Goal: Information Seeking & Learning: Learn about a topic

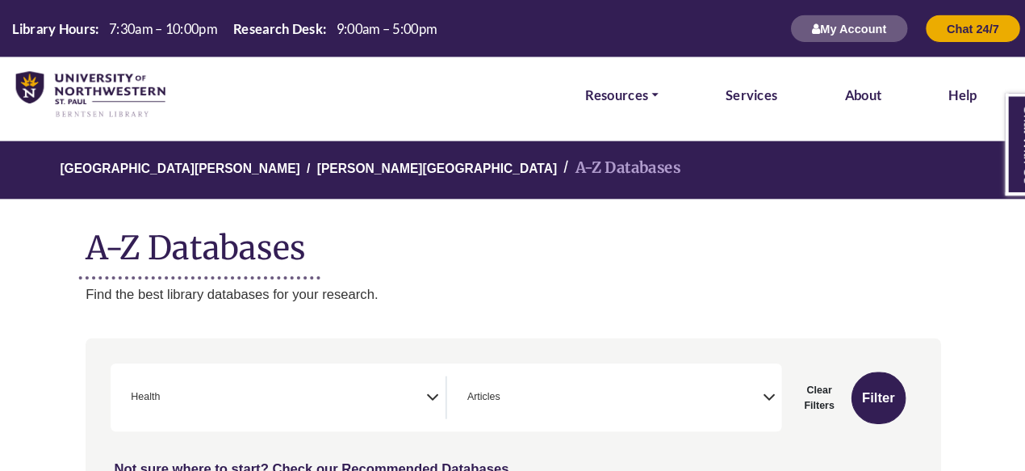
scroll to position [333, 0]
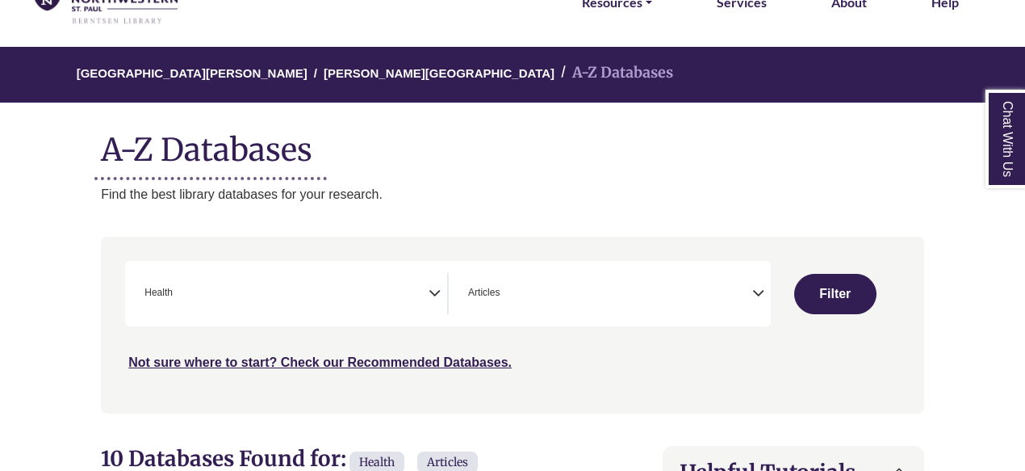
select select "Database Subject Filter"
select select "Database Types Filter"
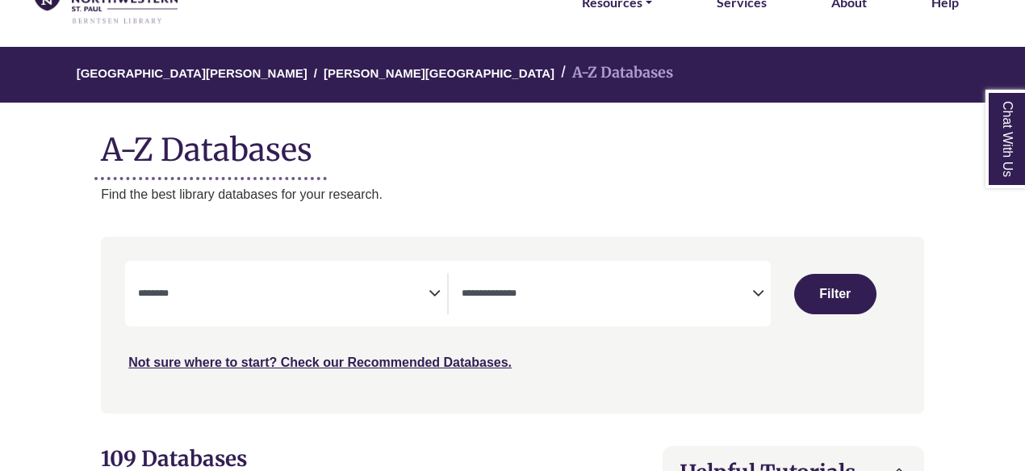
scroll to position [183, 0]
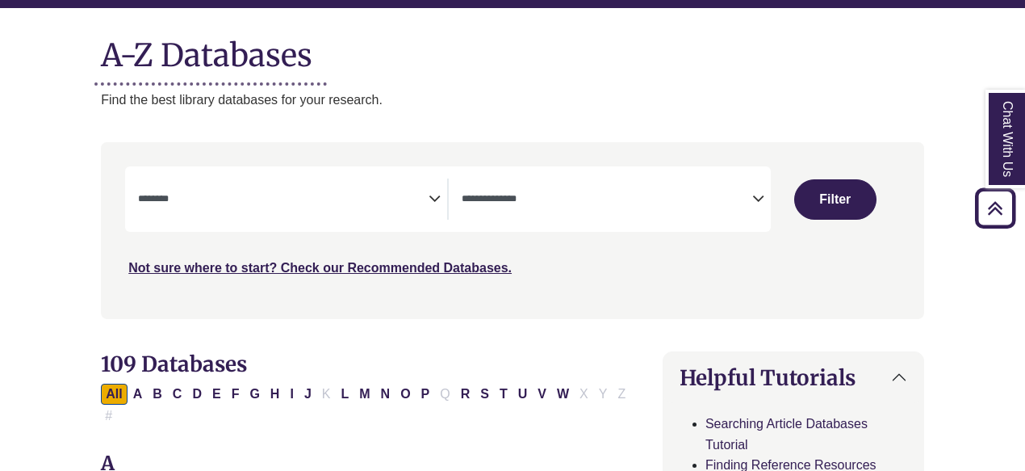
click at [433, 195] on icon "Search filters" at bounding box center [435, 196] width 12 height 24
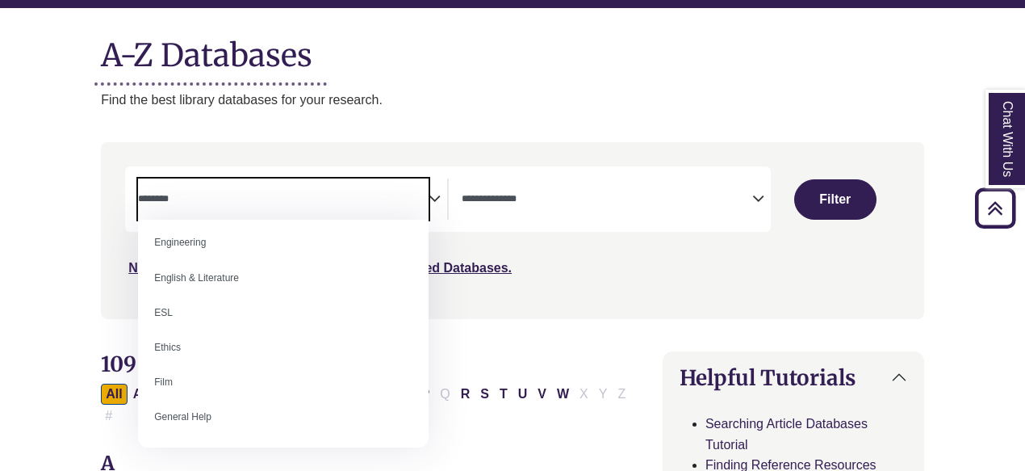
scroll to position [705, 0]
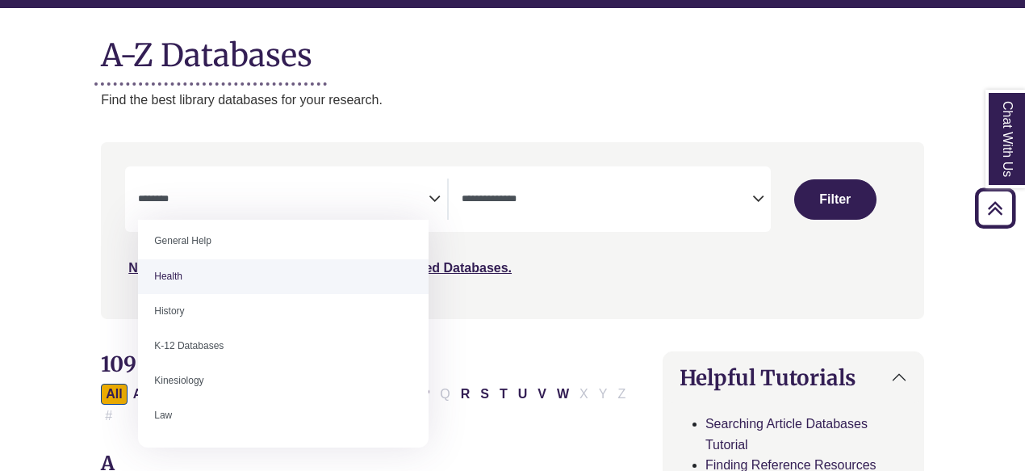
select select "*****"
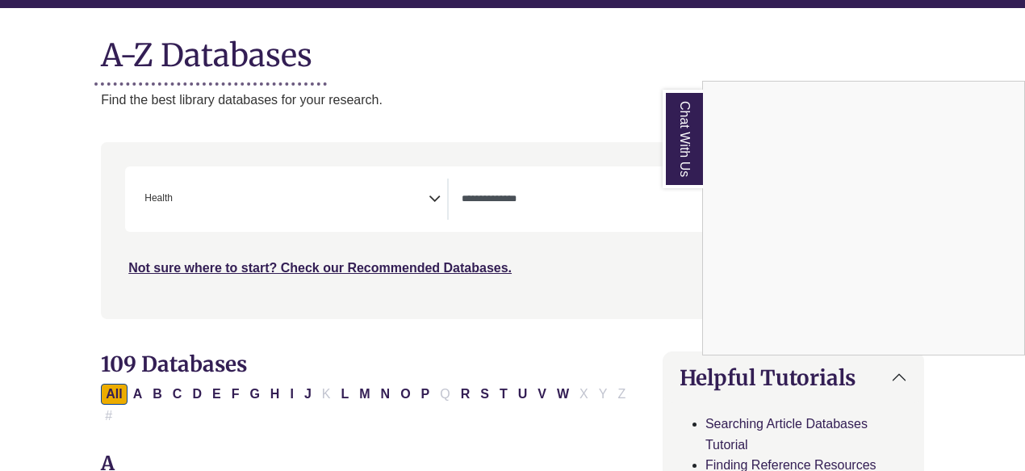
click at [631, 198] on div "Chat With Us" at bounding box center [512, 235] width 1025 height 471
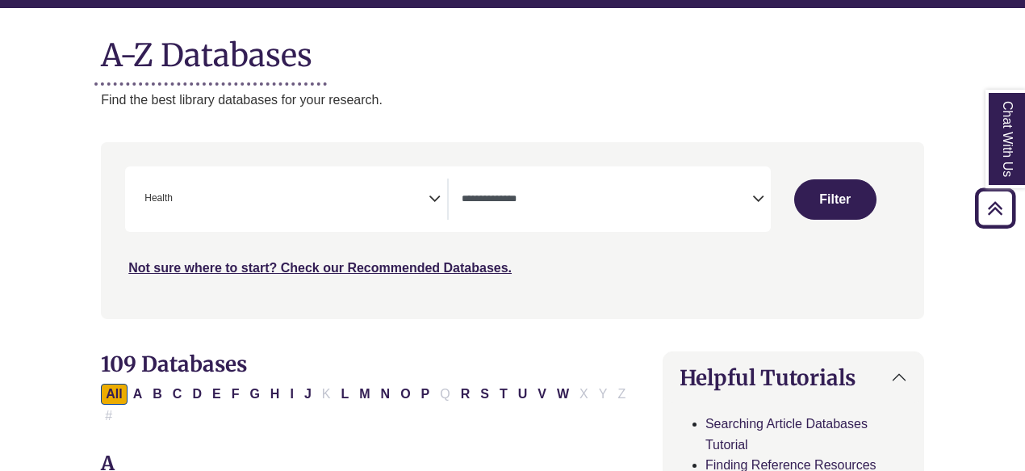
click at [757, 201] on icon "Search filters" at bounding box center [758, 196] width 12 height 24
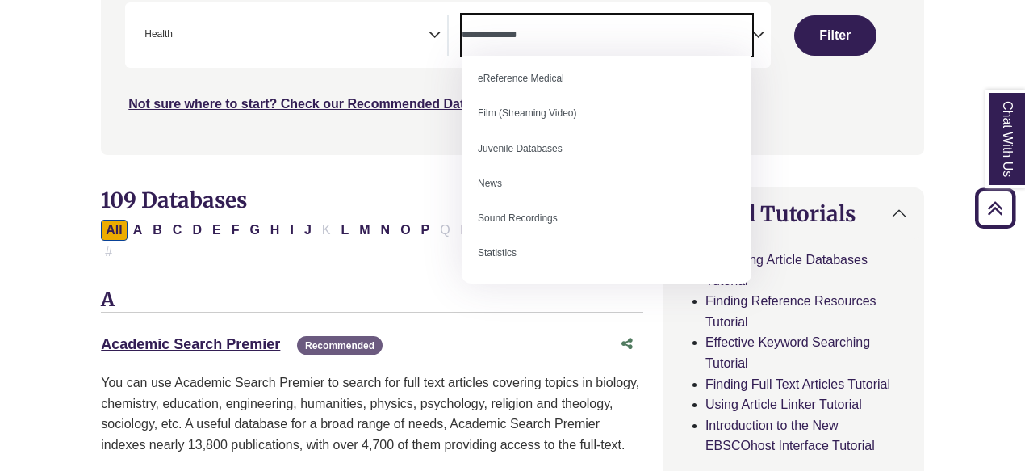
scroll to position [0, 0]
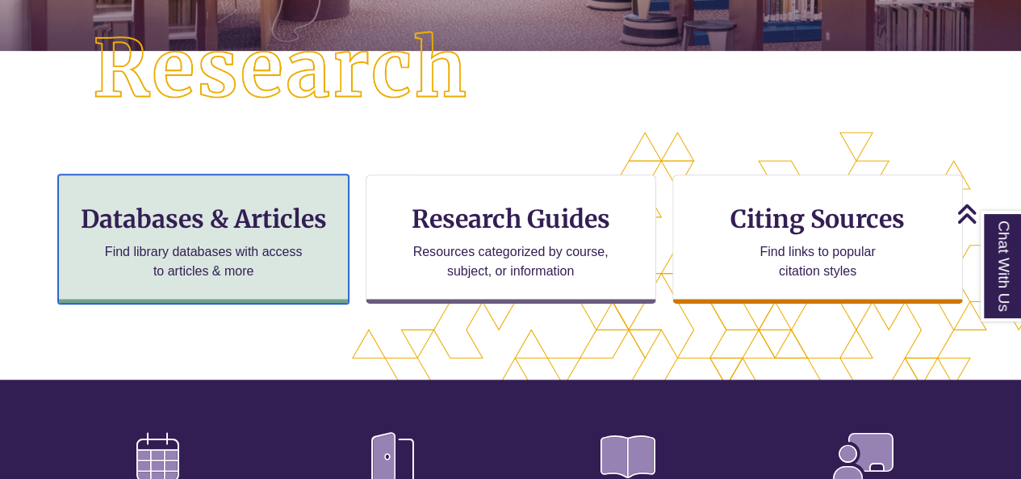
click at [203, 224] on h3 "Databases & Articles" at bounding box center [203, 218] width 263 height 31
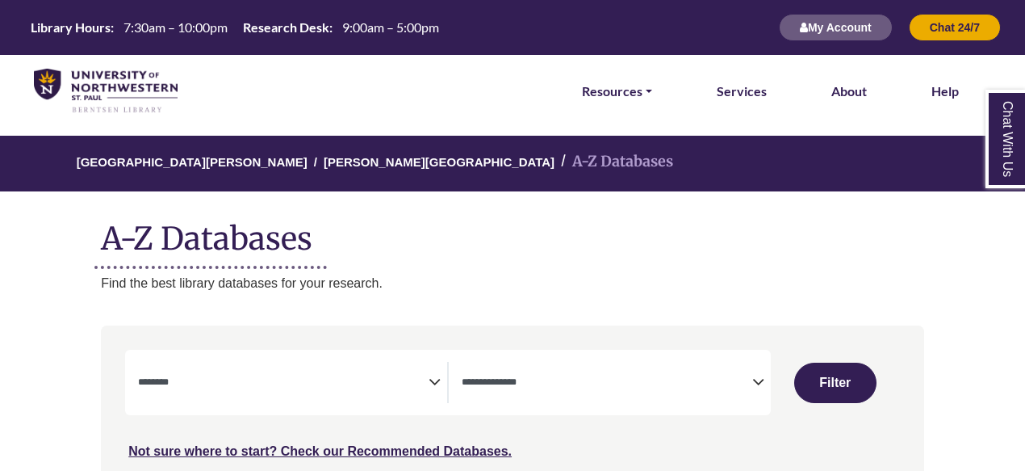
select select "Database Subject Filter"
select select "Database Types Filter"
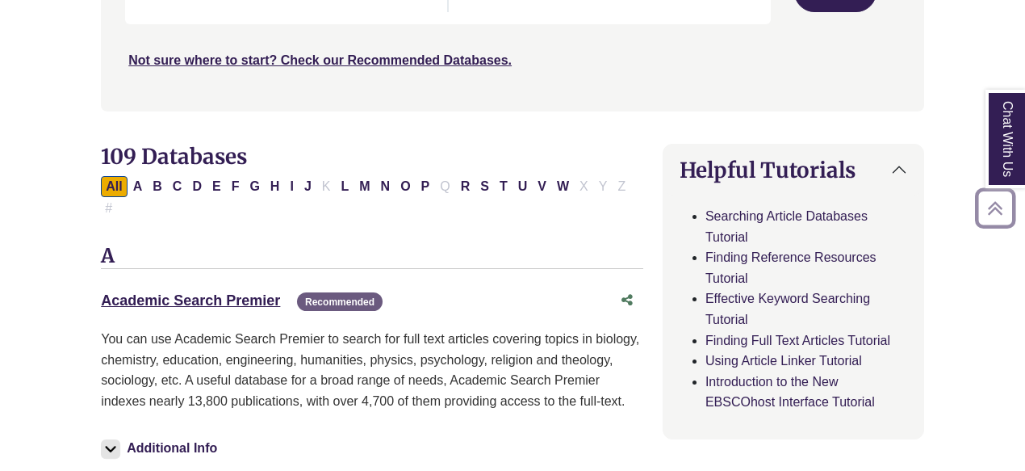
scroll to position [399, 0]
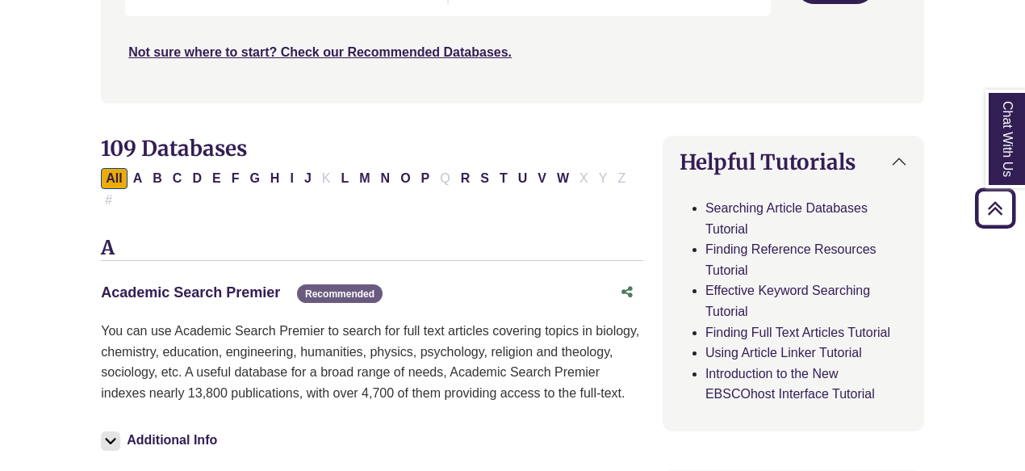
click at [184, 284] on link "Academic Search Premier This link opens in a new window" at bounding box center [190, 292] width 179 height 16
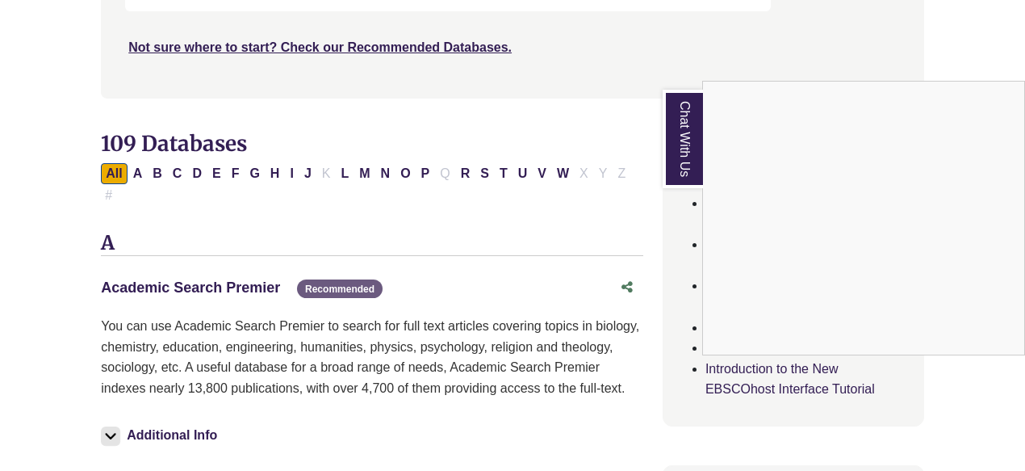
scroll to position [360, 0]
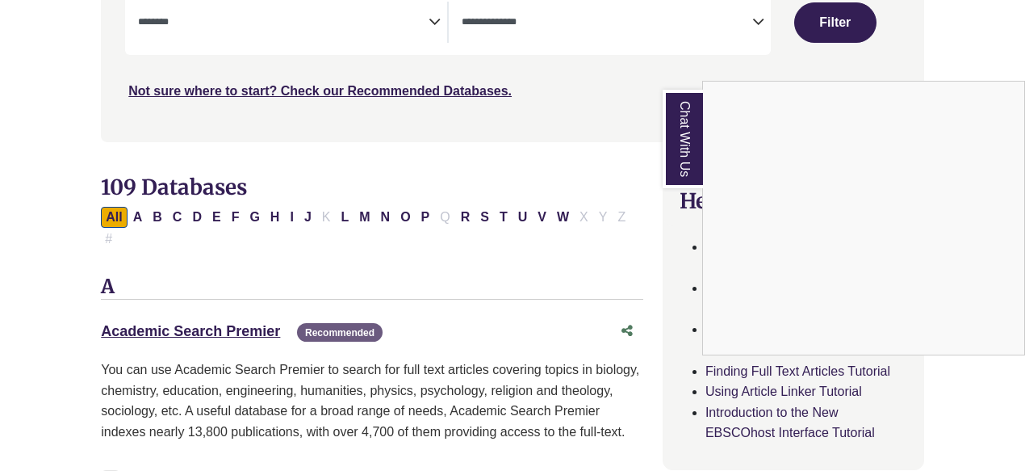
click at [184, 307] on div "Chat With Us" at bounding box center [512, 235] width 1025 height 471
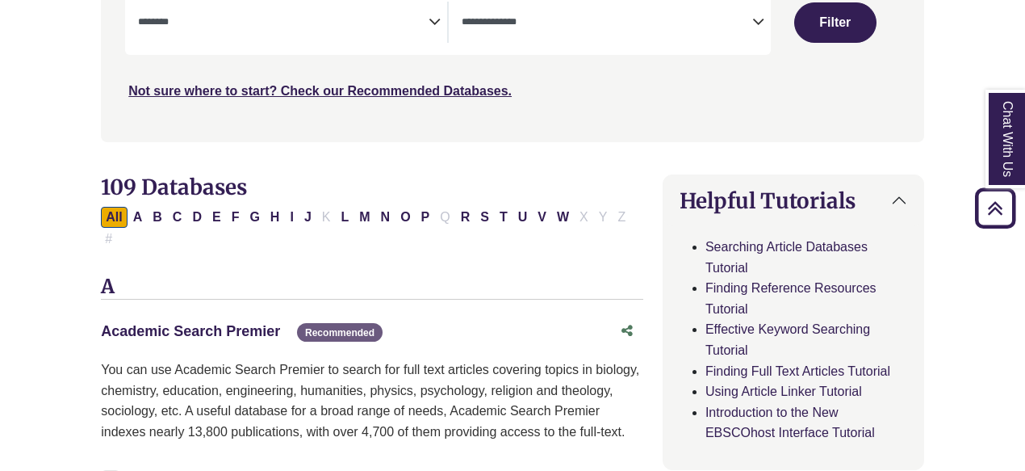
click at [179, 323] on link "Academic Search Premier This link opens in a new window" at bounding box center [190, 331] width 179 height 16
click at [436, 20] on icon "Search filters" at bounding box center [435, 19] width 12 height 24
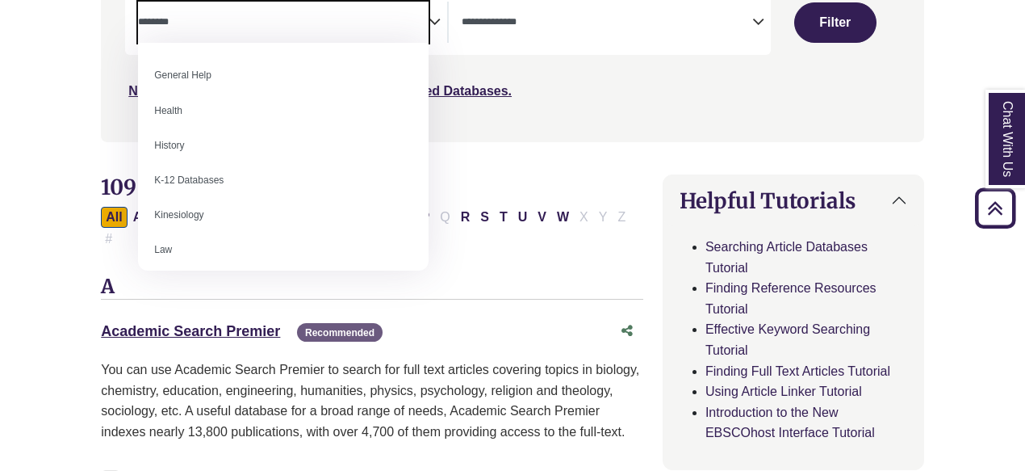
scroll to position [709, 0]
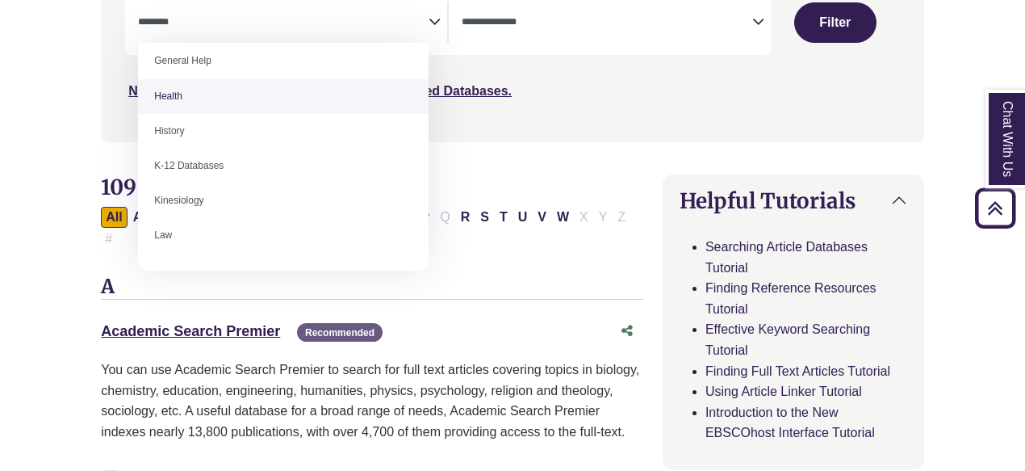
select select "*****"
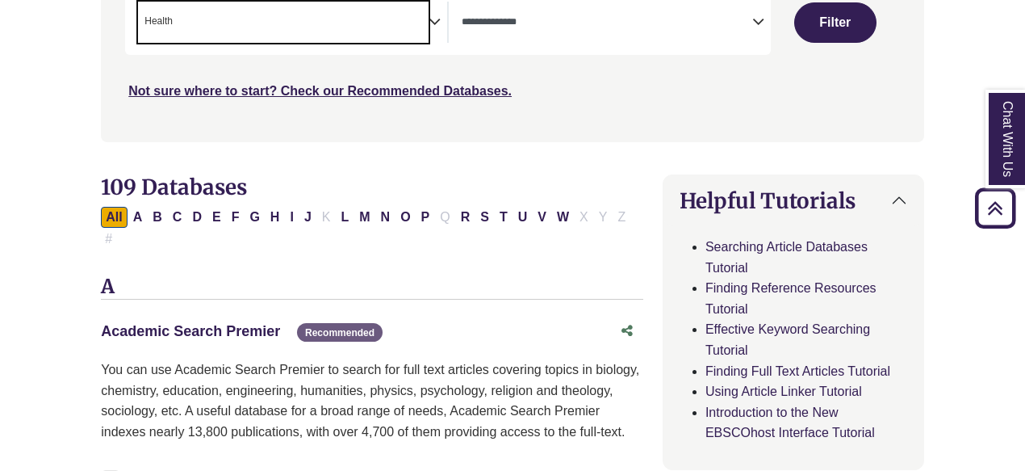
click at [189, 323] on link "Academic Search Premier This link opens in a new window" at bounding box center [190, 331] width 179 height 16
